Goal: Transaction & Acquisition: Purchase product/service

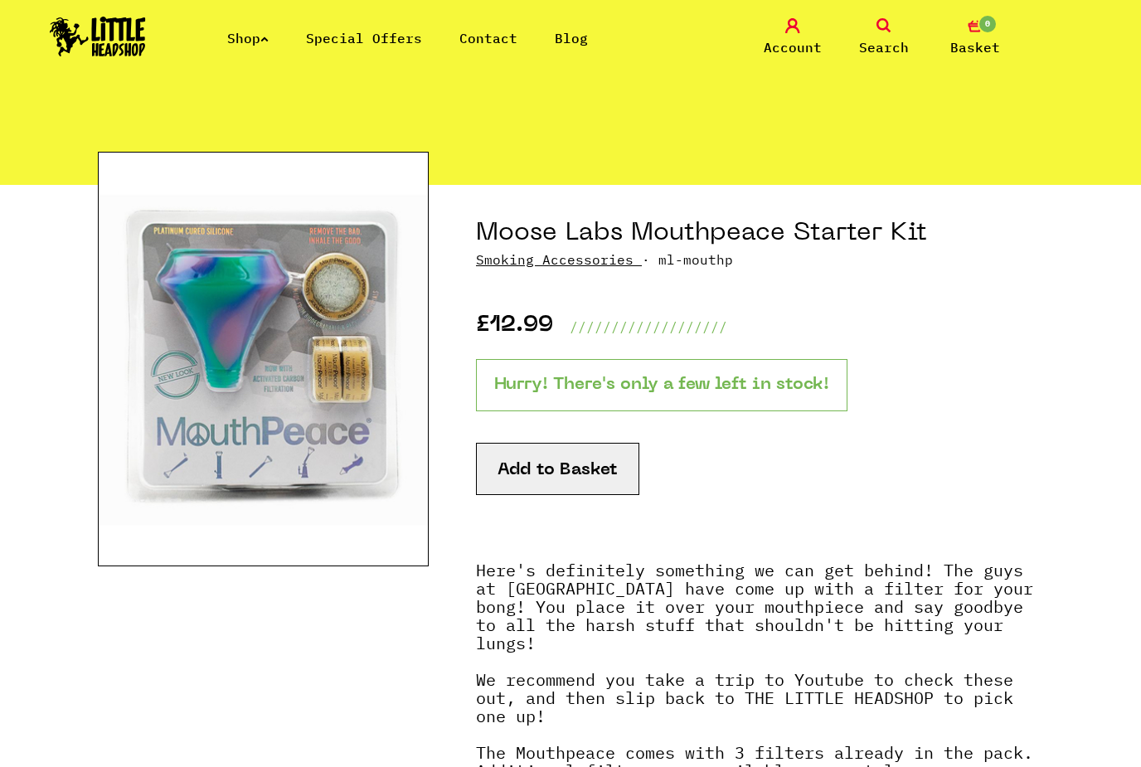
scroll to position [80, 0]
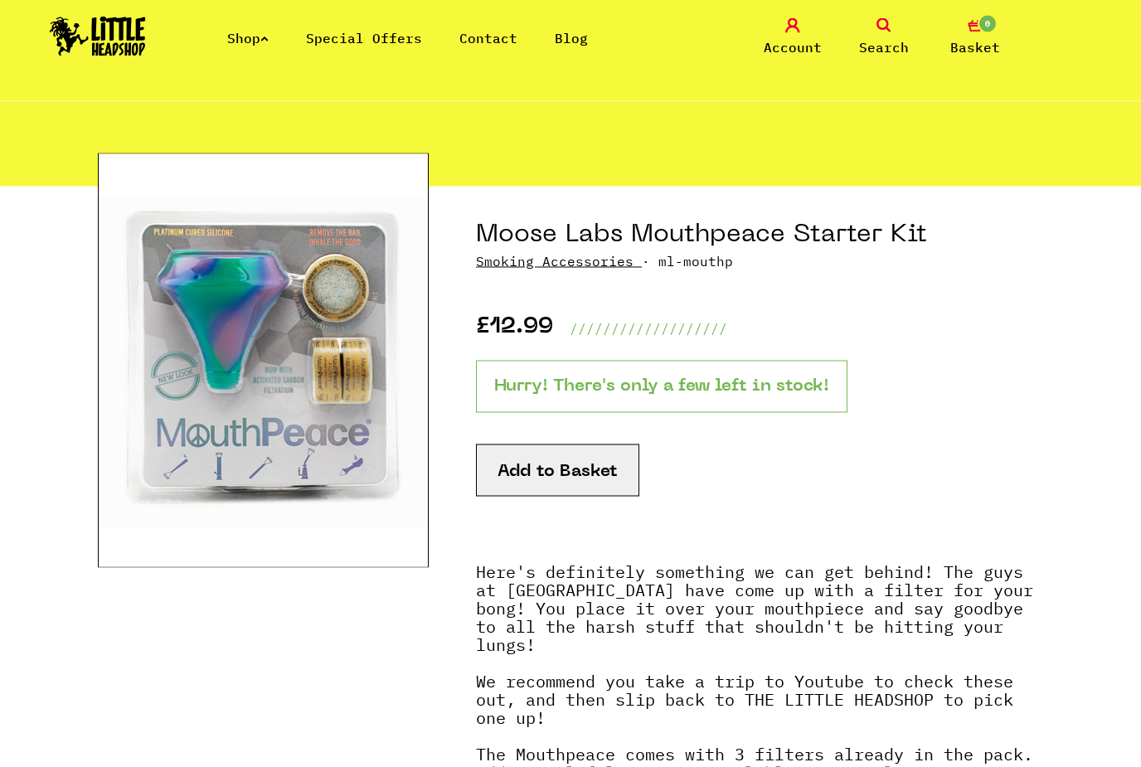
click at [535, 472] on button "Add to Basket" at bounding box center [557, 471] width 163 height 52
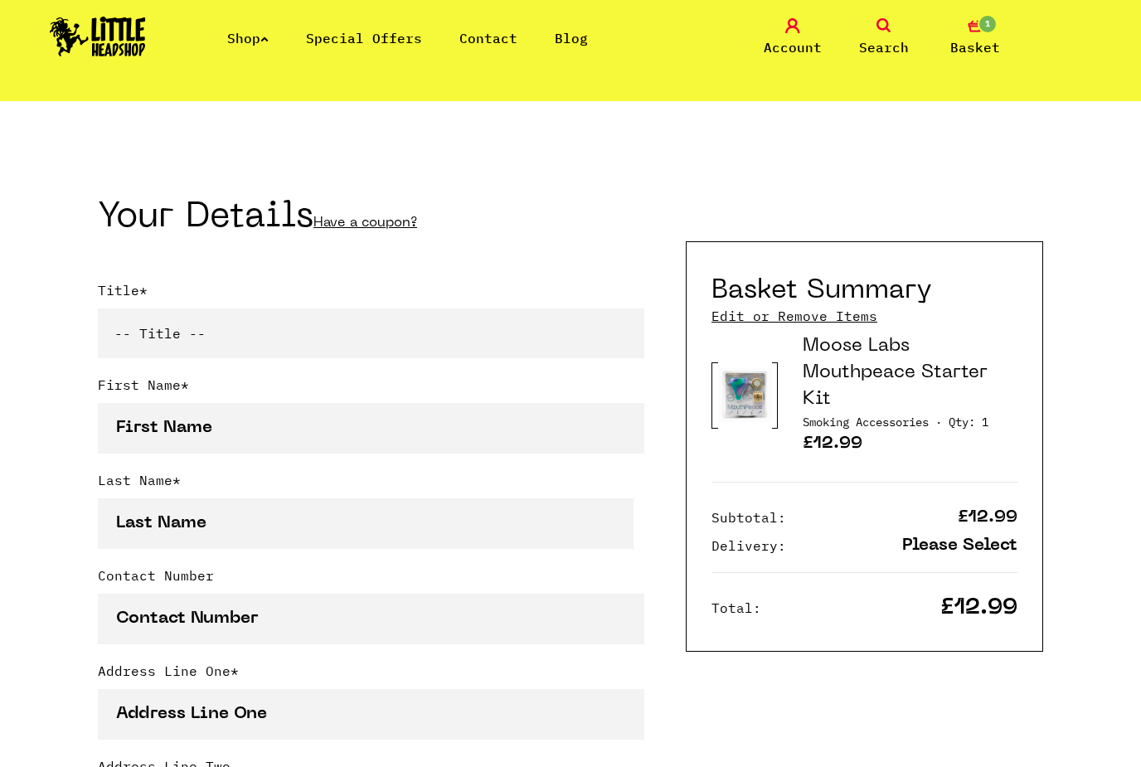
scroll to position [287, 0]
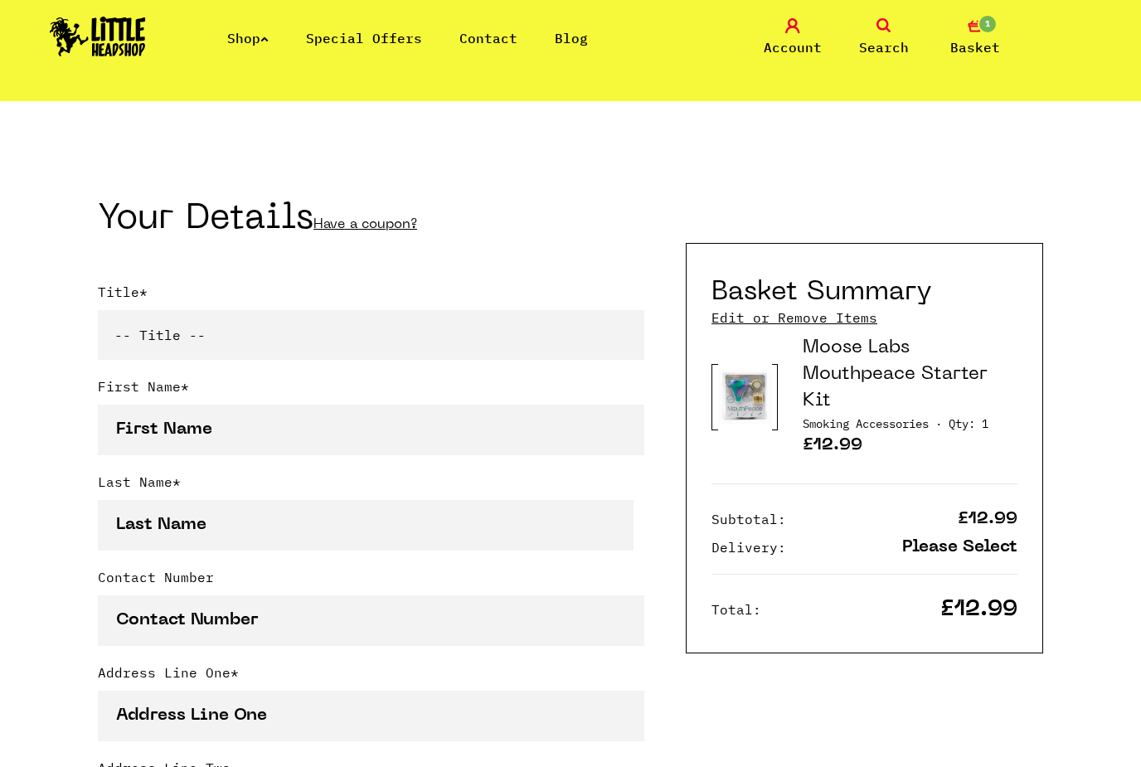
click at [125, 331] on select "-- Title -- Mr Mrs Ms Miss Dr Prof" at bounding box center [371, 335] width 547 height 50
select select "dr"
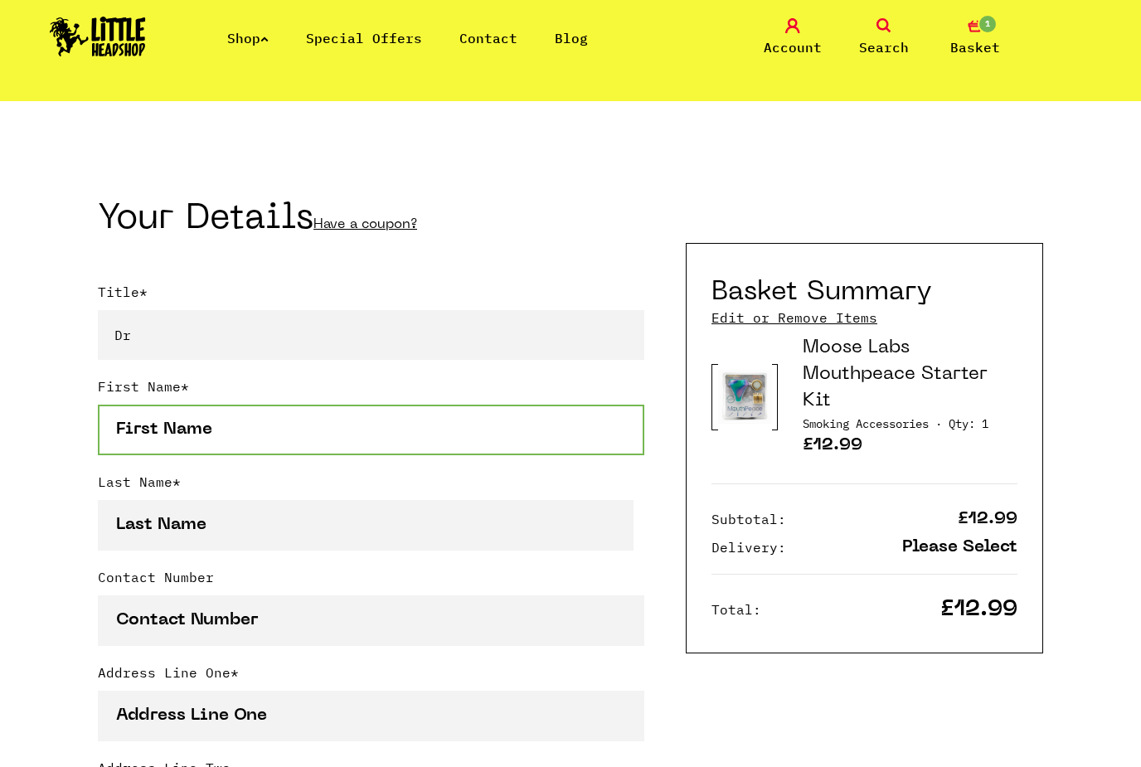
click at [138, 434] on input "First Name *" at bounding box center [371, 430] width 547 height 51
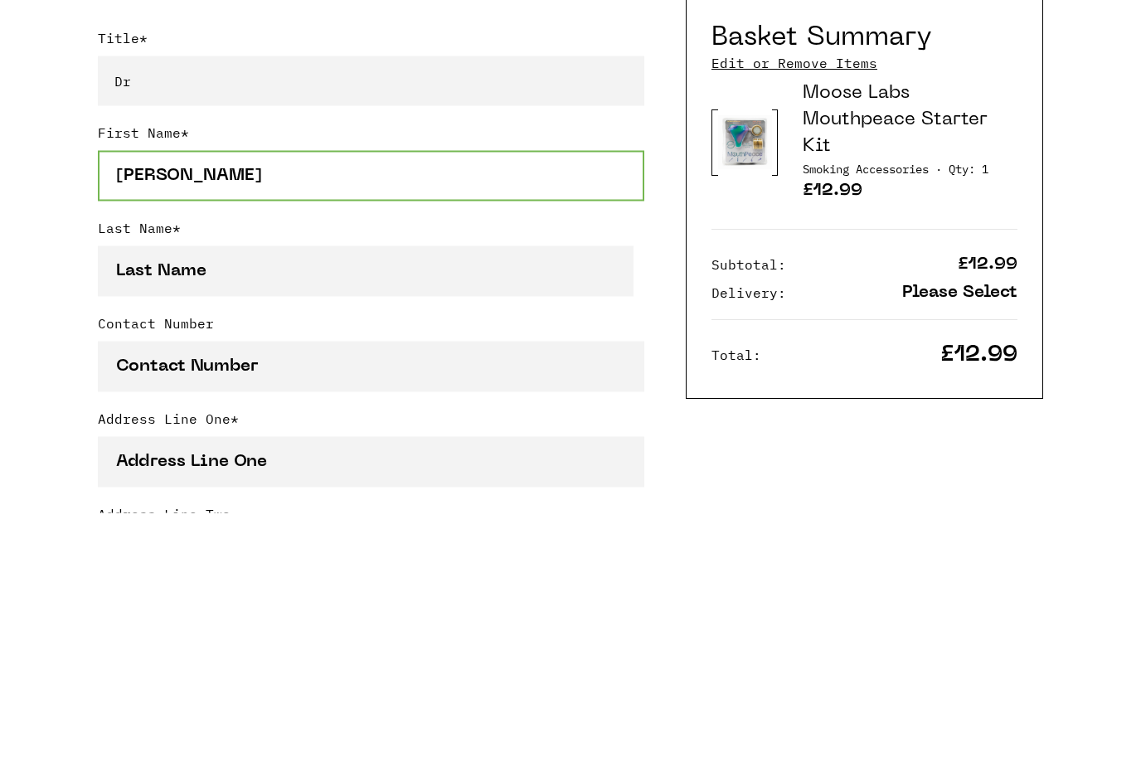
type input "Dean"
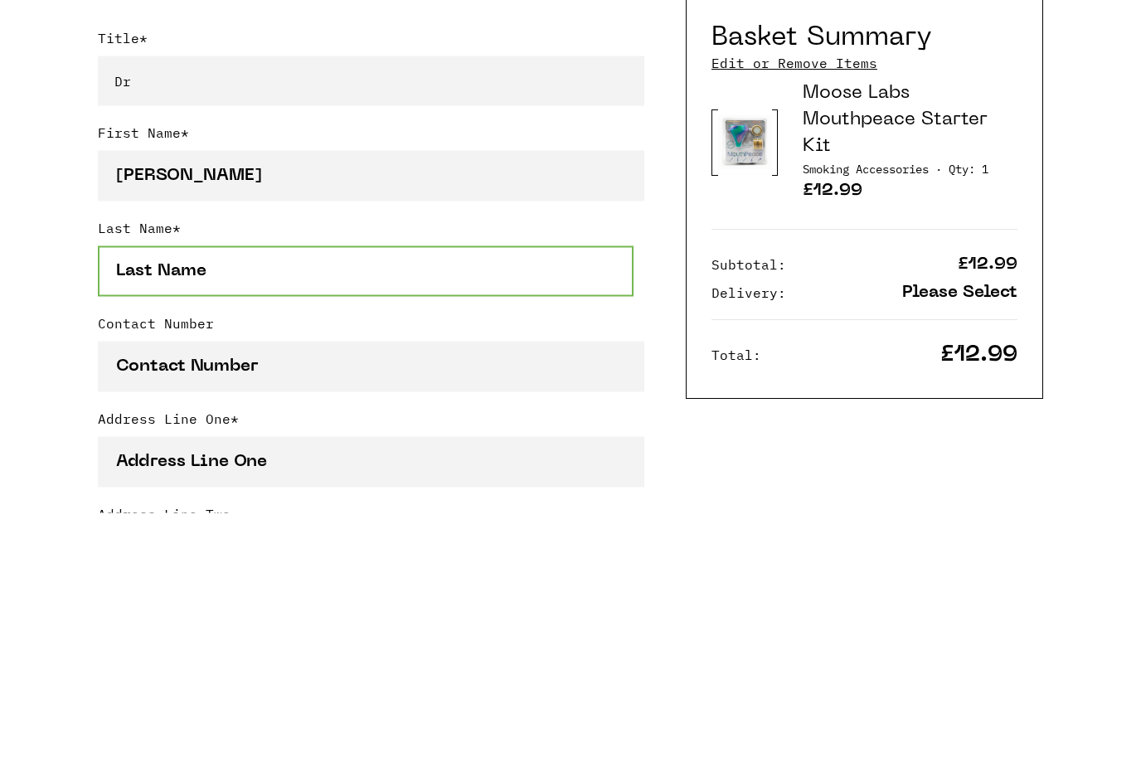
click at [123, 500] on input "Last Name *" at bounding box center [366, 525] width 536 height 51
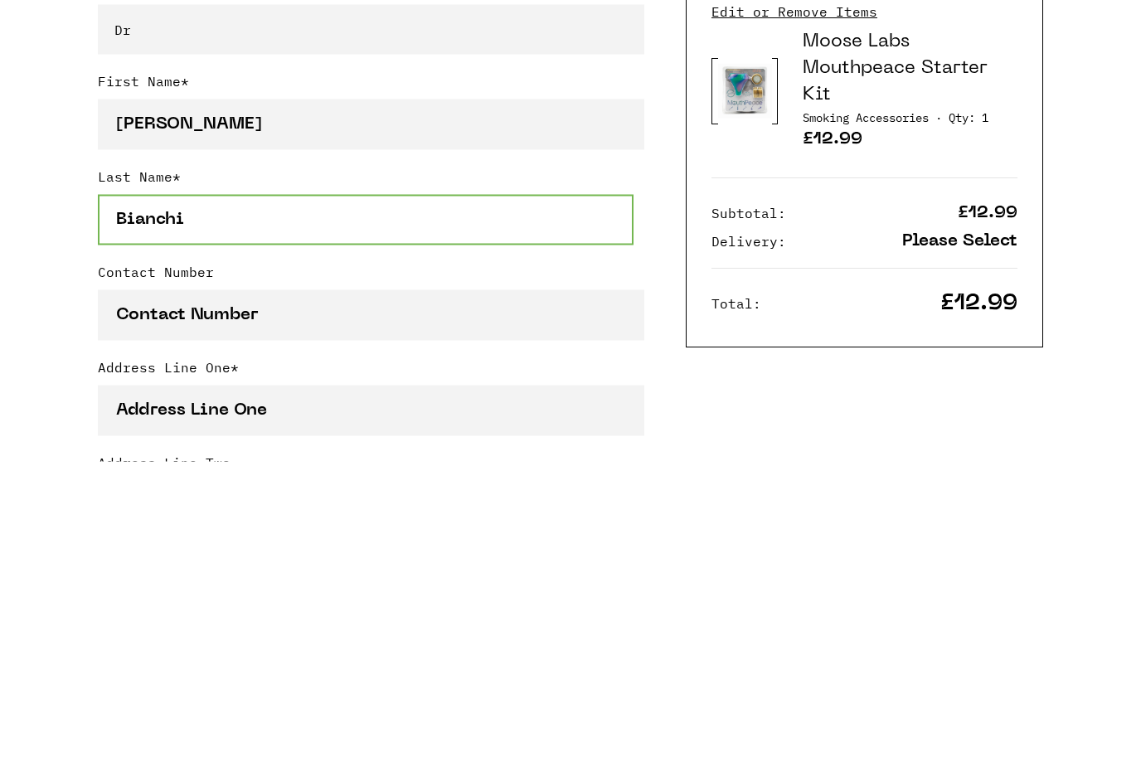
type input "Bianchi"
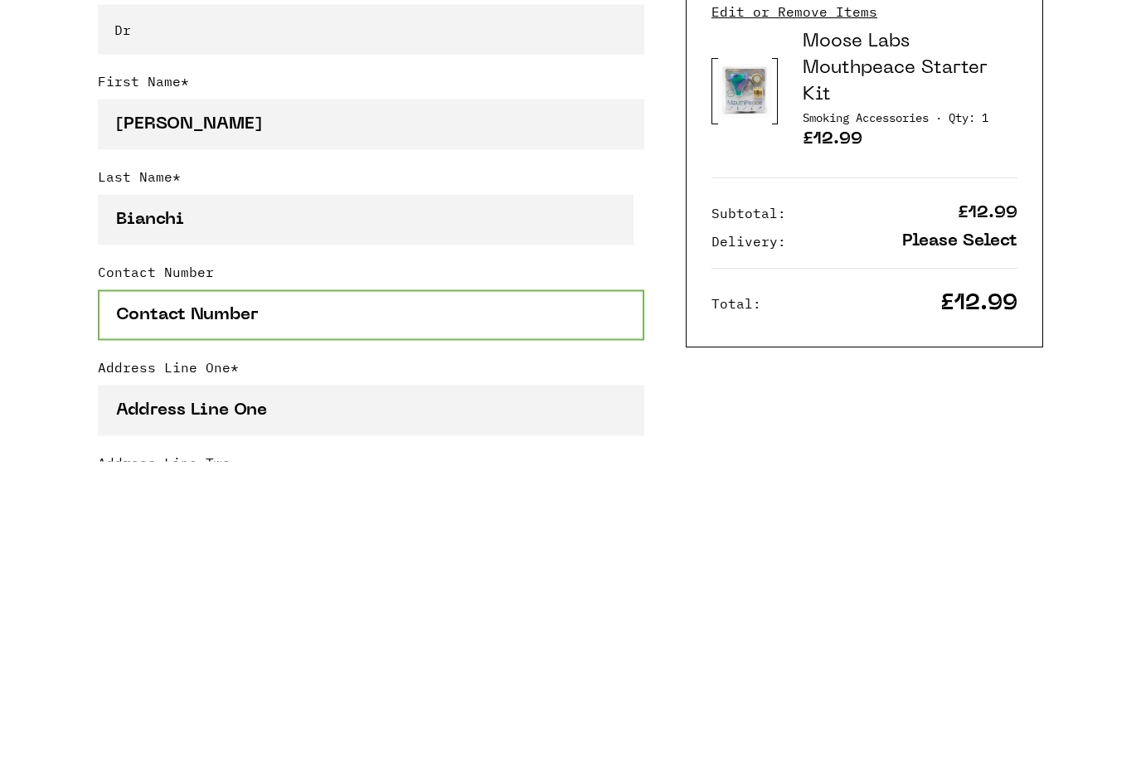
click at [136, 596] on input "Contact Number" at bounding box center [371, 621] width 547 height 51
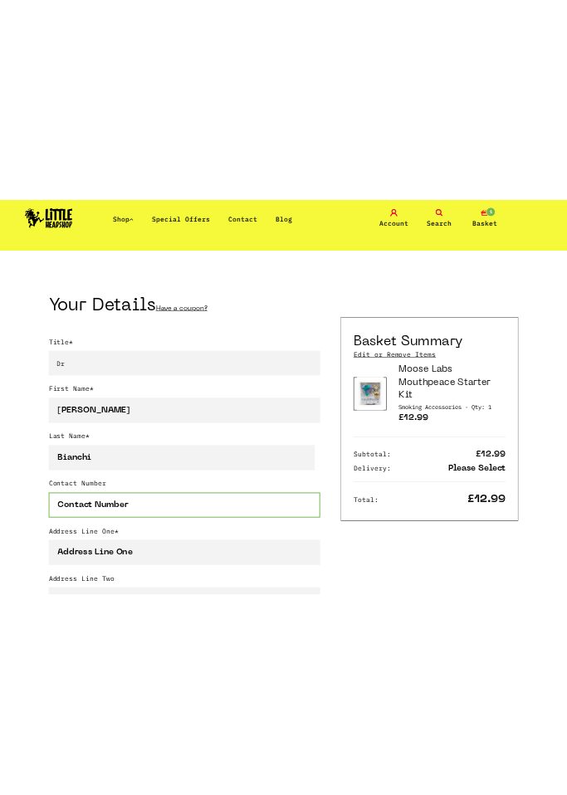
scroll to position [812, 0]
